Goal: Information Seeking & Learning: Learn about a topic

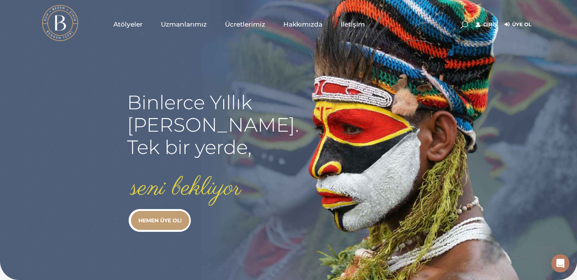
type input "[EMAIL_ADDRESS][DOMAIN_NAME]"
click at [488, 23] on link "Giriş" at bounding box center [486, 24] width 21 height 9
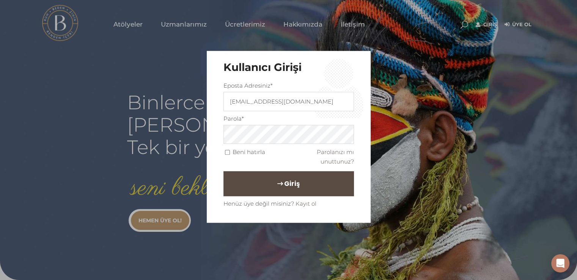
click at [277, 175] on button "Giriş" at bounding box center [289, 184] width 131 height 25
click at [284, 181] on span "Giriş" at bounding box center [292, 184] width 16 height 13
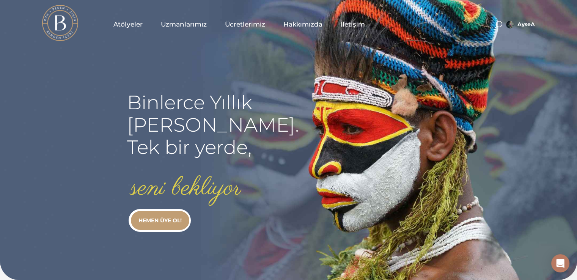
click at [125, 27] on span "Atölyeler" at bounding box center [128, 24] width 29 height 9
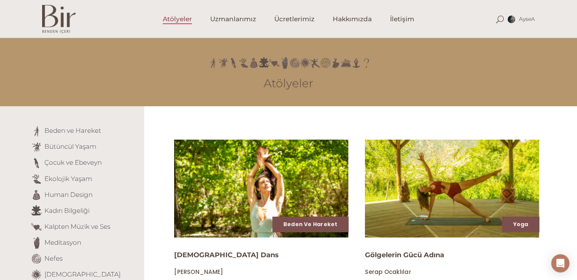
scroll to position [244, 0]
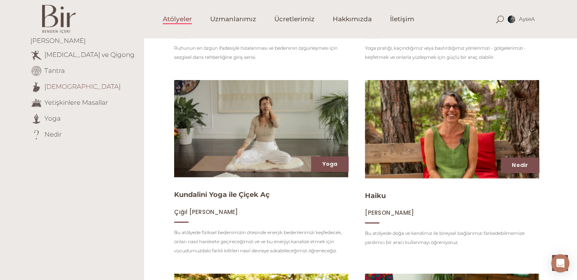
click at [67, 82] on link "[DEMOGRAPHIC_DATA]" at bounding box center [82, 86] width 76 height 8
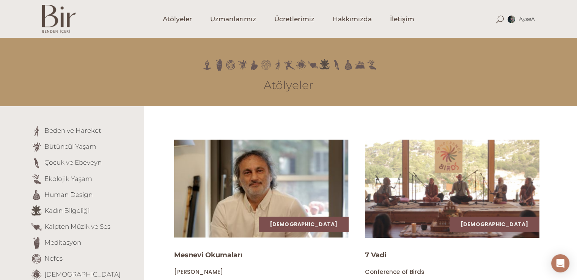
click at [517, 196] on img at bounding box center [453, 188] width 180 height 101
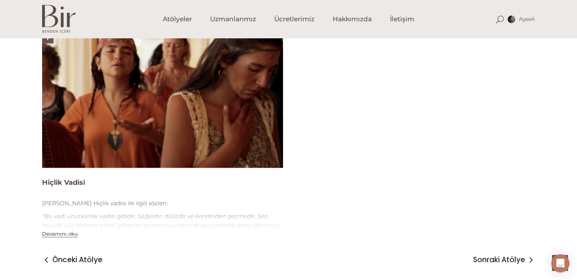
scroll to position [920, 0]
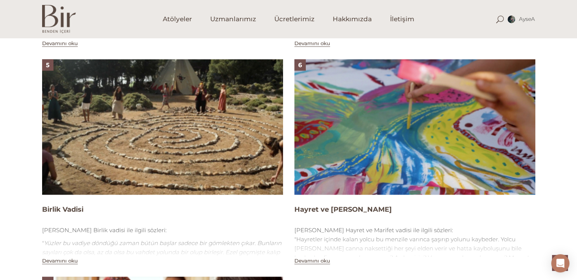
click at [172, 140] on img at bounding box center [162, 127] width 241 height 136
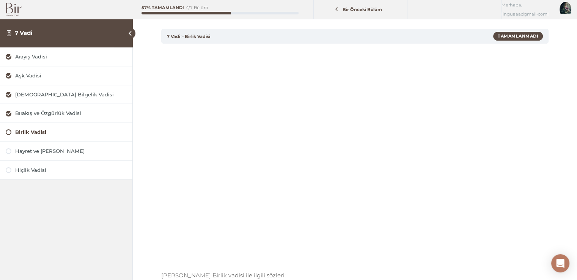
scroll to position [30, 0]
